Goal: Find specific page/section: Find specific page/section

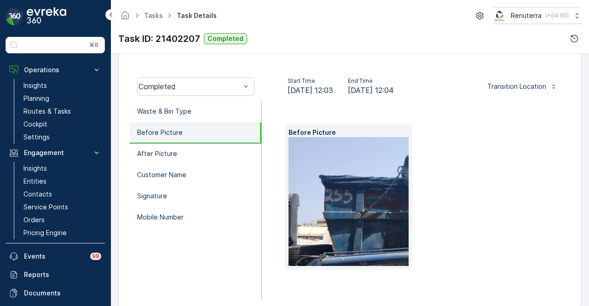
scroll to position [181, 0]
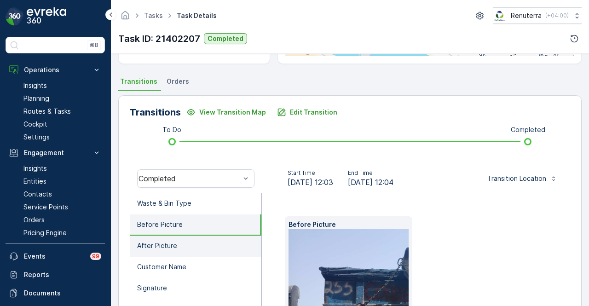
click at [230, 253] on li "After Picture" at bounding box center [196, 246] width 132 height 21
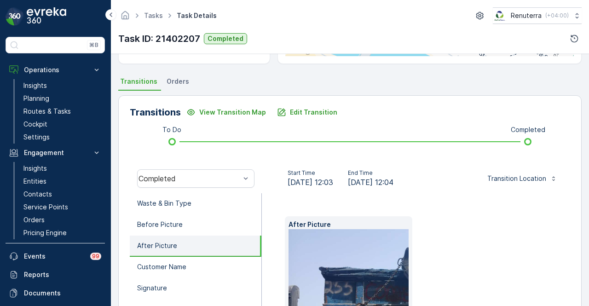
scroll to position [227, 0]
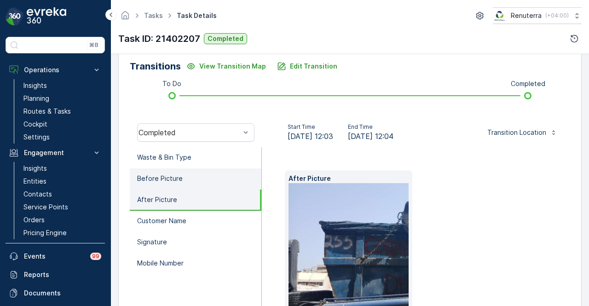
click at [232, 179] on li "Before Picture" at bounding box center [196, 178] width 132 height 21
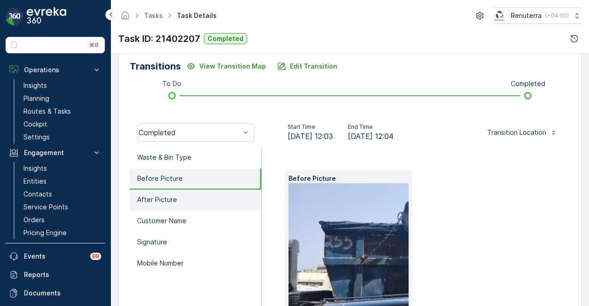
click at [230, 191] on li "After Picture" at bounding box center [196, 200] width 132 height 21
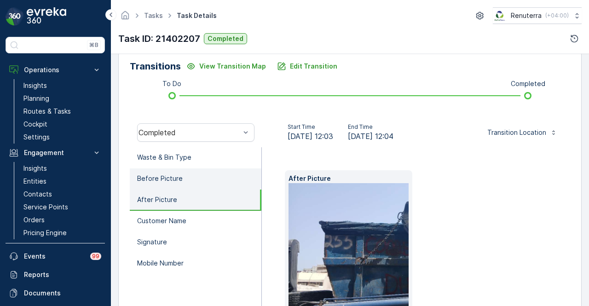
click at [238, 173] on li "Before Picture" at bounding box center [196, 178] width 132 height 21
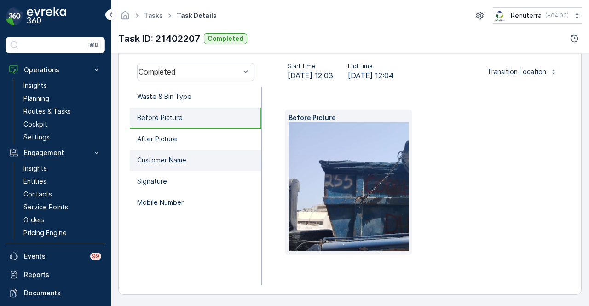
click at [221, 156] on li "Customer Name" at bounding box center [196, 160] width 132 height 21
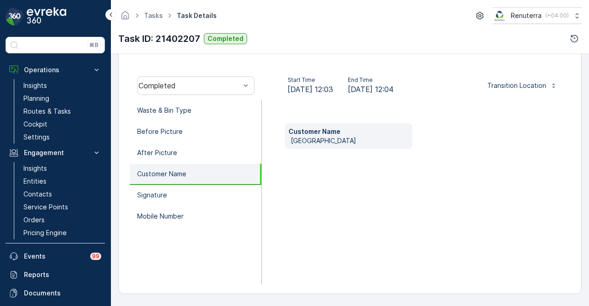
scroll to position [273, 0]
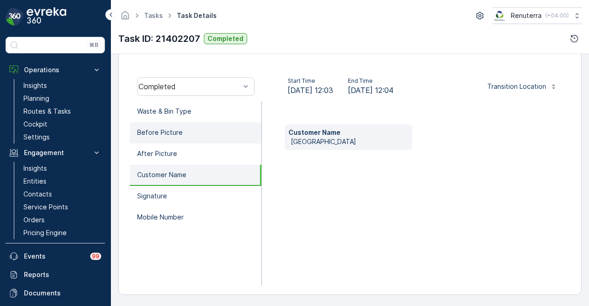
click at [221, 135] on li "Before Picture" at bounding box center [196, 132] width 132 height 21
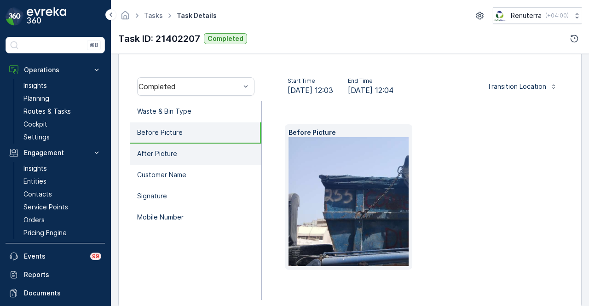
click at [217, 144] on li "After Picture" at bounding box center [196, 154] width 132 height 21
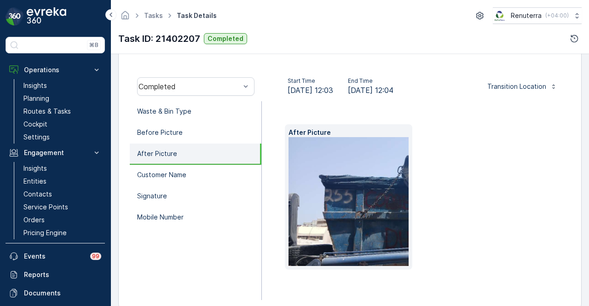
scroll to position [135, 0]
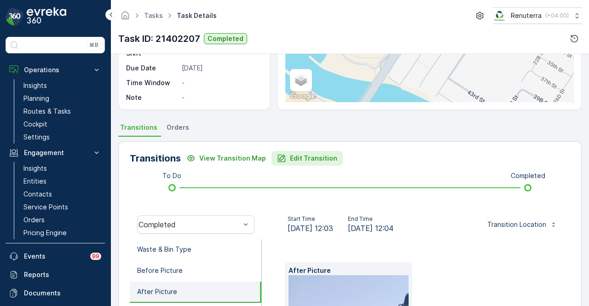
click at [294, 159] on p "Edit Transition" at bounding box center [313, 158] width 47 height 9
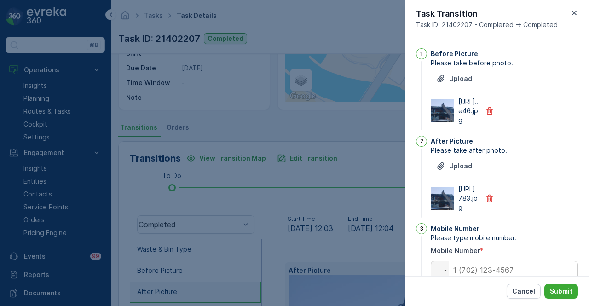
scroll to position [338, 0]
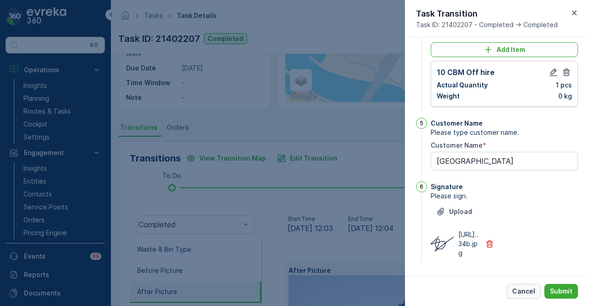
click at [518, 295] on p "Cancel" at bounding box center [523, 291] width 23 height 9
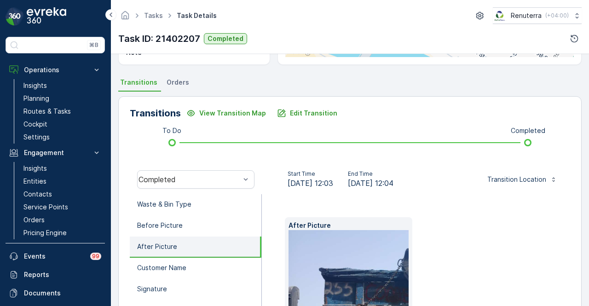
scroll to position [184, 0]
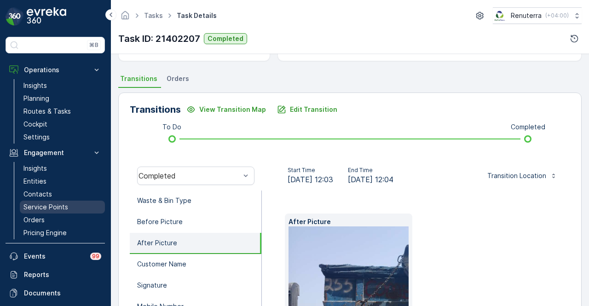
click at [65, 206] on p "Service Points" at bounding box center [45, 206] width 45 height 9
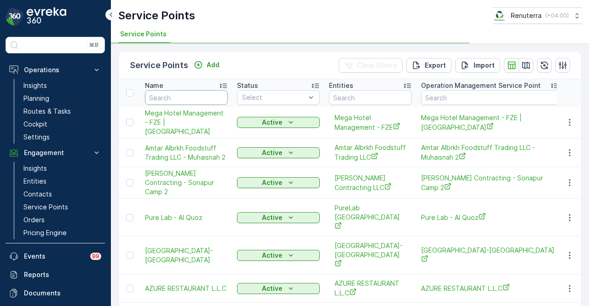
click at [191, 99] on input "text" at bounding box center [186, 97] width 83 height 15
type input "[GEOGRAPHIC_DATA]"
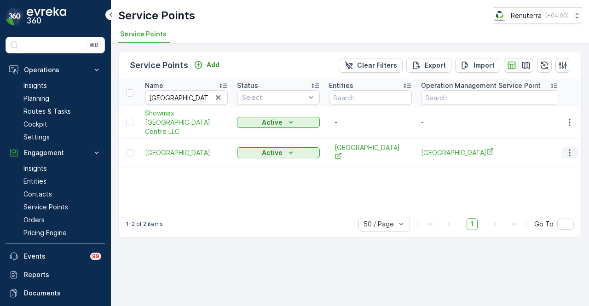
click at [570, 152] on icon "button" at bounding box center [569, 152] width 9 height 9
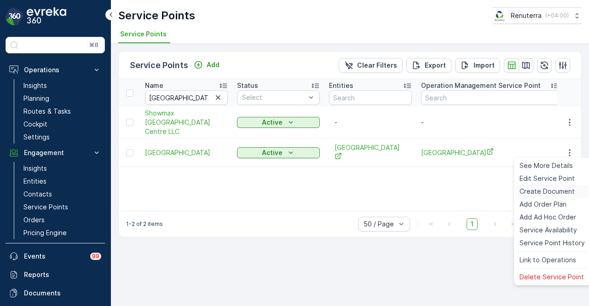
click at [564, 188] on span "Create Document" at bounding box center [546, 191] width 55 height 9
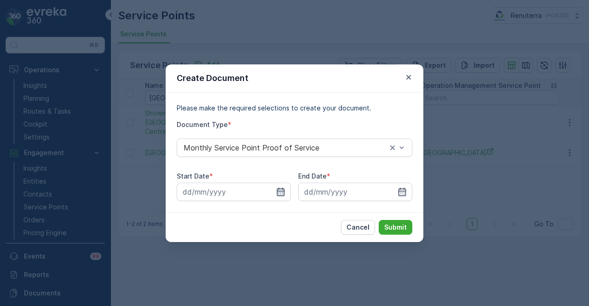
click at [280, 192] on icon "button" at bounding box center [280, 191] width 9 height 9
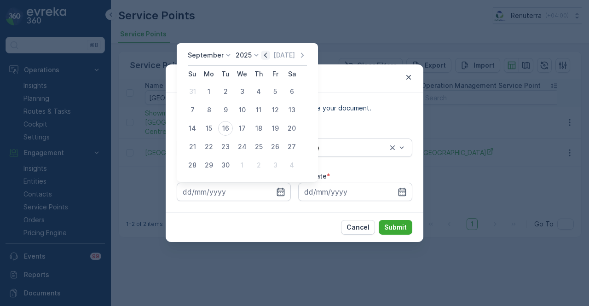
click at [265, 53] on icon "button" at bounding box center [265, 55] width 9 height 9
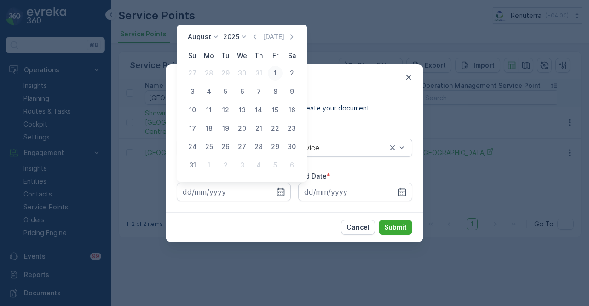
click at [272, 69] on div "1" at bounding box center [275, 73] width 15 height 15
type input "[DATE]"
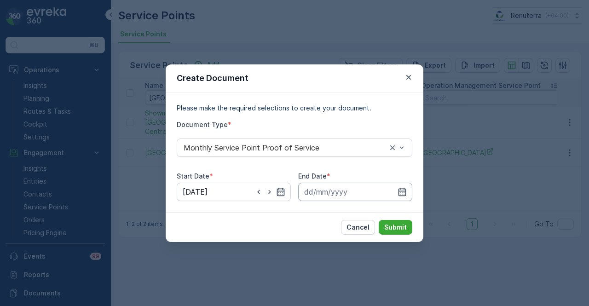
click at [396, 190] on input at bounding box center [355, 192] width 114 height 18
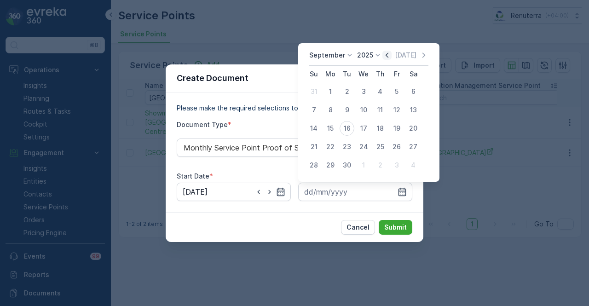
click at [388, 57] on icon "button" at bounding box center [386, 55] width 9 height 9
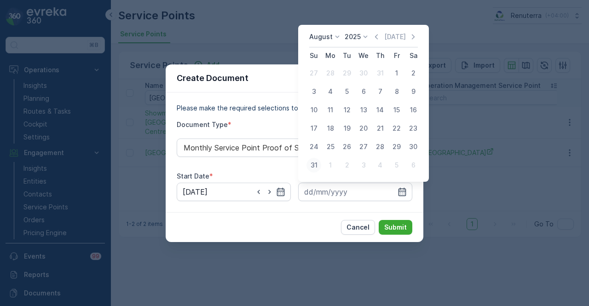
click at [313, 167] on div "31" at bounding box center [313, 165] width 15 height 15
type input "[DATE]"
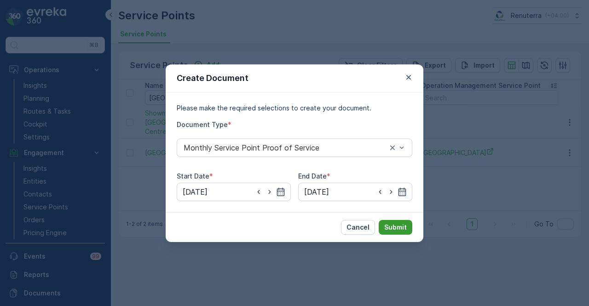
click at [388, 230] on p "Submit" at bounding box center [395, 227] width 23 height 9
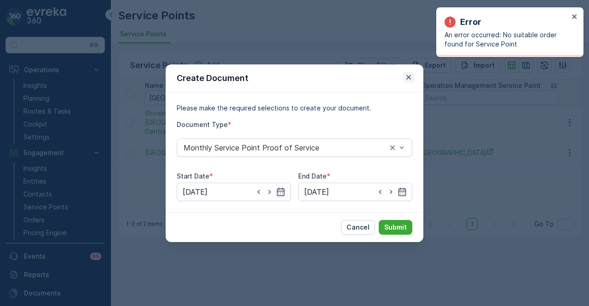
click at [405, 77] on icon "button" at bounding box center [408, 77] width 9 height 9
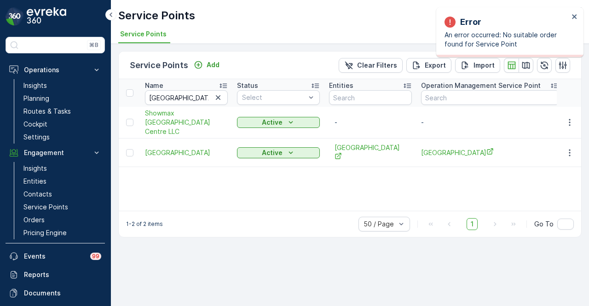
click at [265, 186] on div "Name beach park Status Select Entities Operation Management Service Point Addre…" at bounding box center [350, 145] width 462 height 132
drag, startPoint x: 575, startPoint y: 17, endPoint x: 358, endPoint y: 168, distance: 264.7
click at [575, 18] on icon "close" at bounding box center [574, 16] width 6 height 7
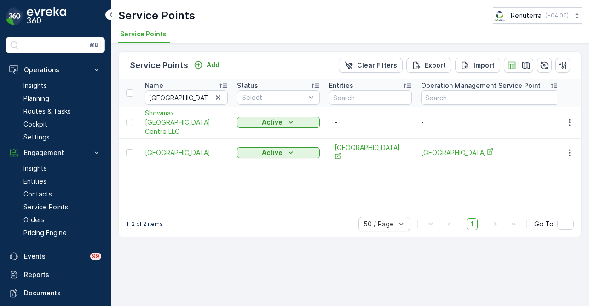
click at [266, 195] on div "Name beach park Status Select Entities Operation Management Service Point Addre…" at bounding box center [350, 145] width 462 height 132
click at [62, 96] on link "Planning" at bounding box center [62, 98] width 85 height 13
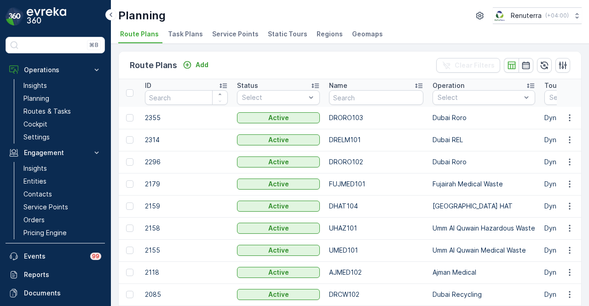
click at [225, 37] on span "Service Points" at bounding box center [235, 33] width 46 height 9
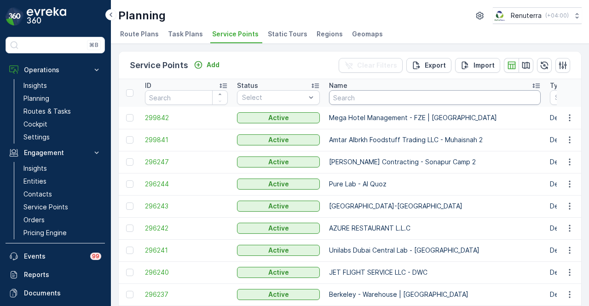
click at [344, 98] on input "text" at bounding box center [435, 97] width 212 height 15
type input "beach"
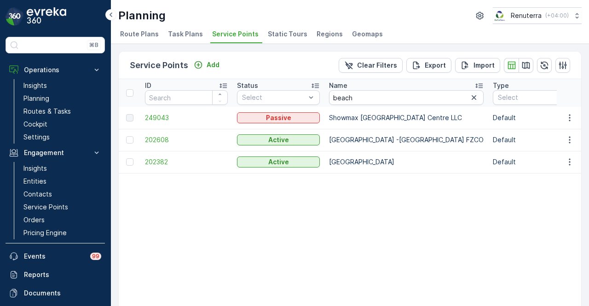
click at [156, 161] on span "202382" at bounding box center [186, 161] width 83 height 9
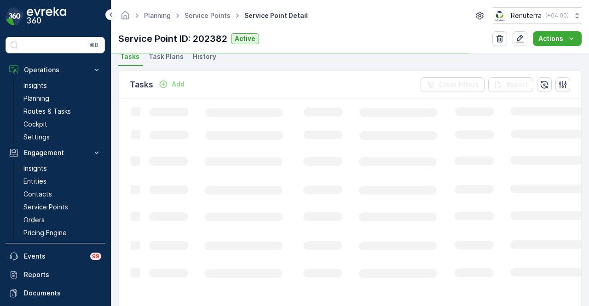
scroll to position [276, 0]
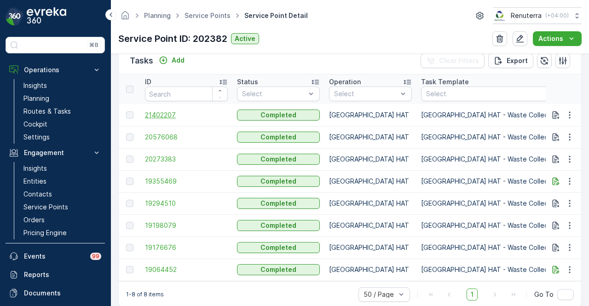
click at [169, 116] on span "21402207" at bounding box center [186, 114] width 83 height 9
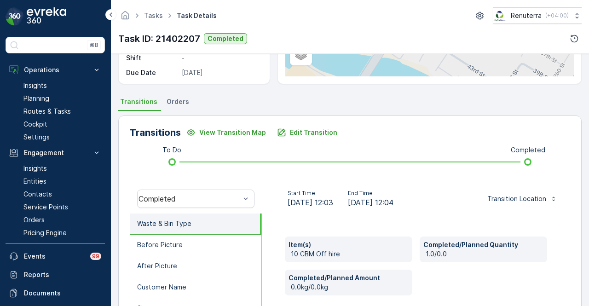
scroll to position [273, 0]
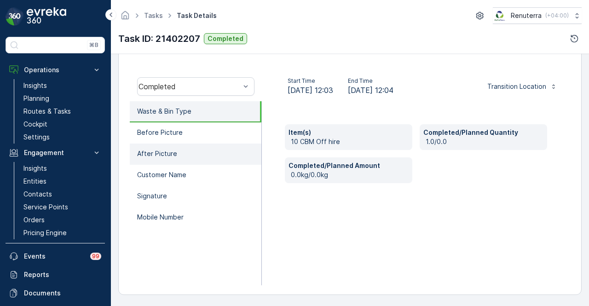
click at [198, 144] on li "After Picture" at bounding box center [196, 154] width 132 height 21
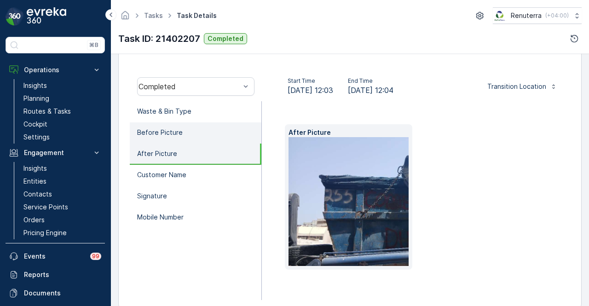
click at [200, 128] on li "Before Picture" at bounding box center [196, 132] width 132 height 21
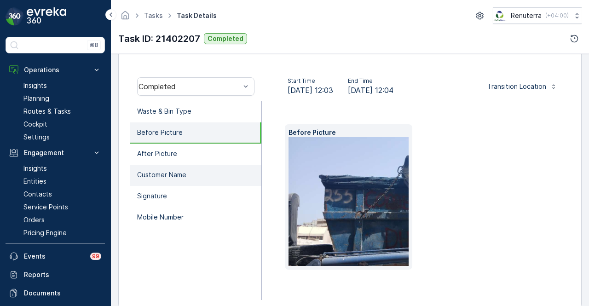
click at [200, 165] on li "Customer Name" at bounding box center [196, 175] width 132 height 21
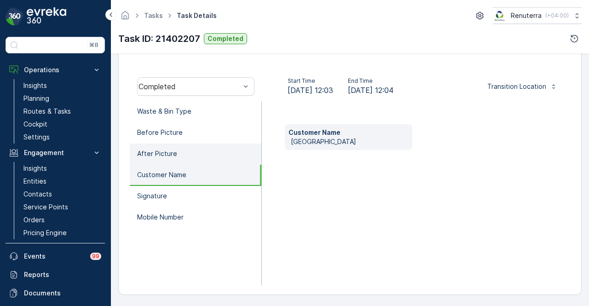
click at [202, 151] on li "After Picture" at bounding box center [196, 154] width 132 height 21
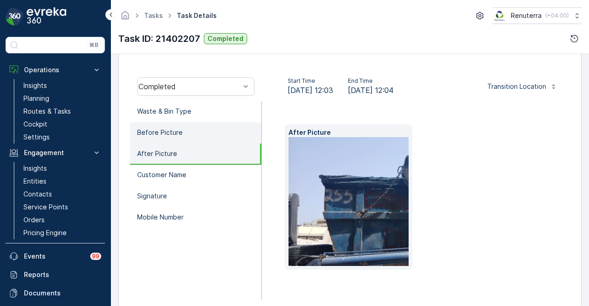
click at [210, 129] on li "Before Picture" at bounding box center [196, 132] width 132 height 21
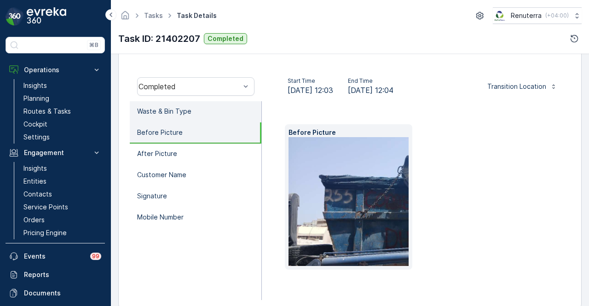
click at [214, 116] on li "Waste & Bin Type" at bounding box center [196, 111] width 132 height 21
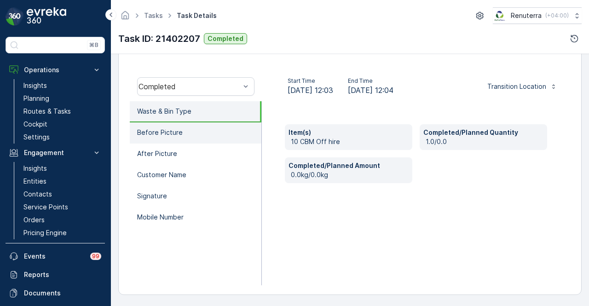
click at [204, 134] on li "Before Picture" at bounding box center [196, 132] width 132 height 21
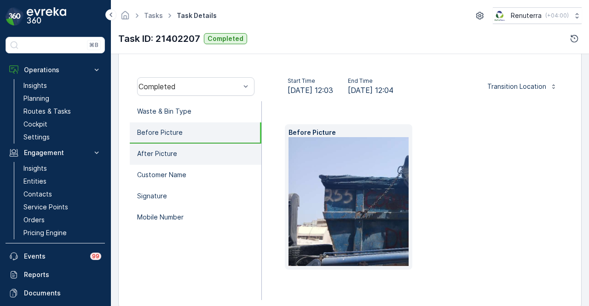
click at [198, 151] on li "After Picture" at bounding box center [196, 154] width 132 height 21
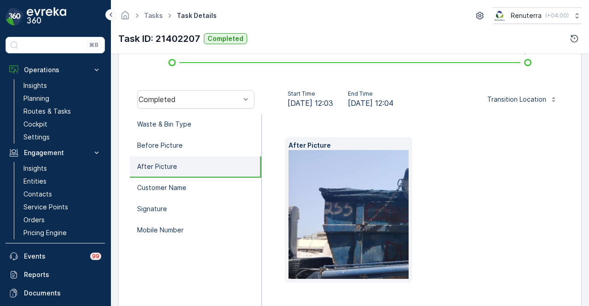
scroll to position [276, 0]
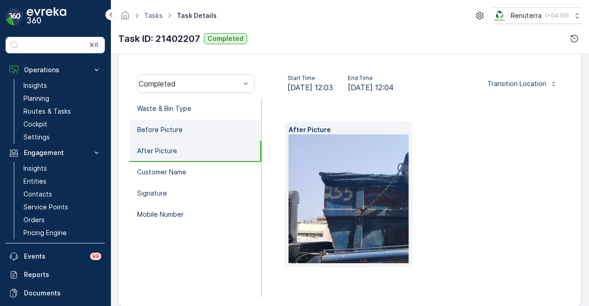
click at [218, 128] on li "Before Picture" at bounding box center [196, 130] width 132 height 21
click at [215, 141] on li "After Picture" at bounding box center [196, 151] width 132 height 21
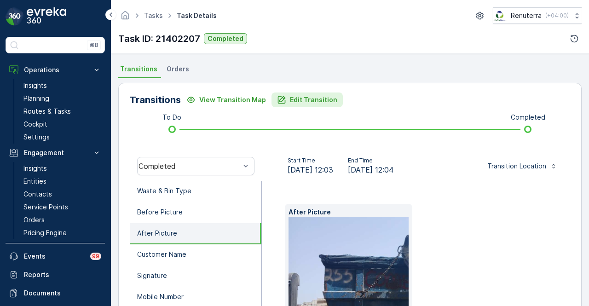
scroll to position [138, 0]
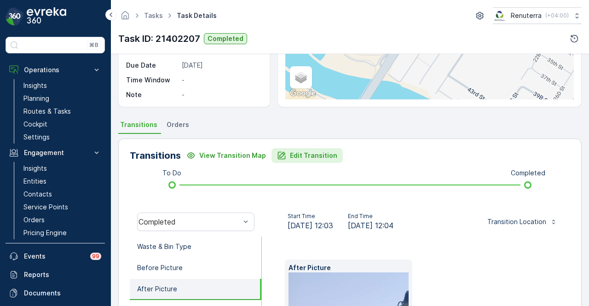
click at [295, 151] on p "Edit Transition" at bounding box center [313, 155] width 47 height 9
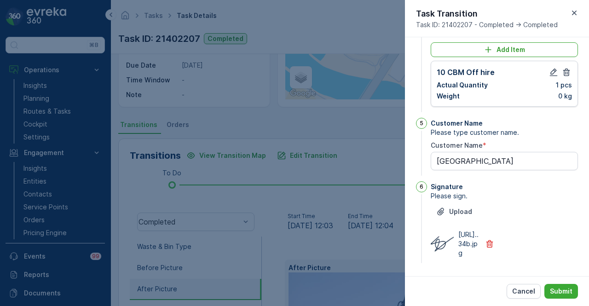
scroll to position [338, 0]
click at [571, 8] on icon "button" at bounding box center [574, 12] width 9 height 9
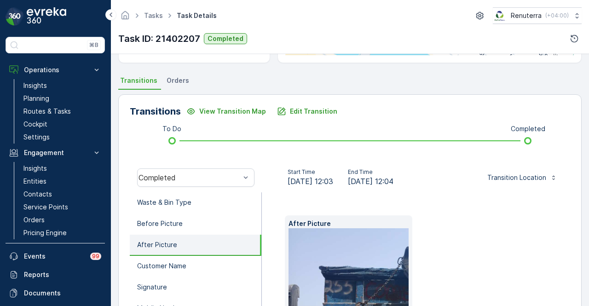
scroll to position [184, 0]
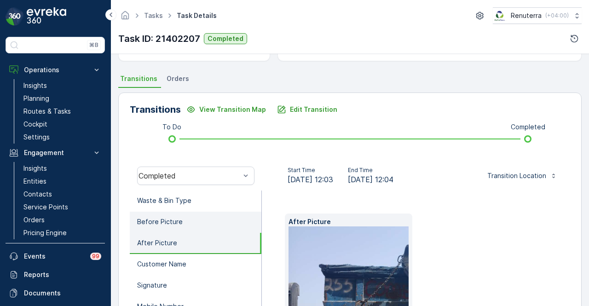
click at [212, 219] on li "Before Picture" at bounding box center [196, 222] width 132 height 21
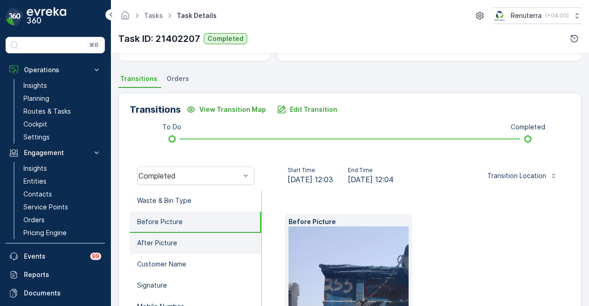
click at [206, 242] on li "After Picture" at bounding box center [196, 243] width 132 height 21
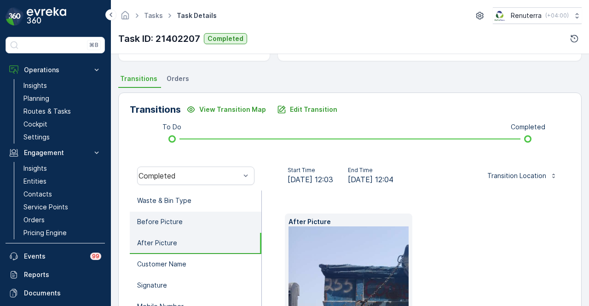
click at [217, 222] on li "Before Picture" at bounding box center [196, 222] width 132 height 21
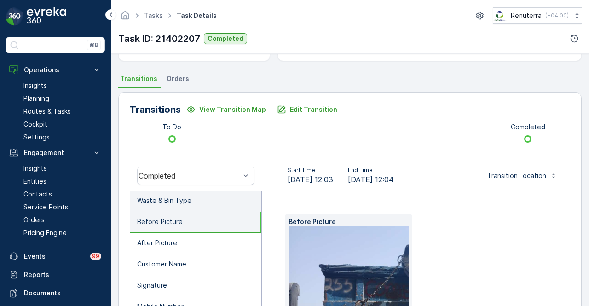
click at [232, 196] on li "Waste & Bin Type" at bounding box center [196, 200] width 132 height 21
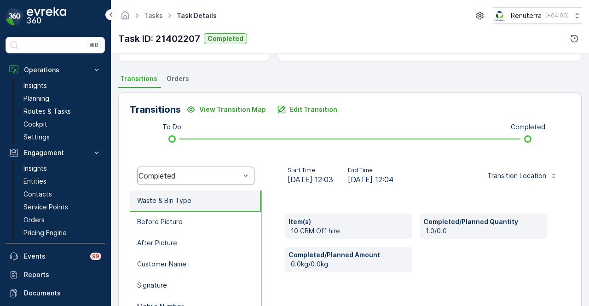
click at [274, 183] on div "Start Time [DATE] 12:03 End Time [DATE] 12:04" at bounding box center [340, 176] width 143 height 18
